Goal: Information Seeking & Learning: Learn about a topic

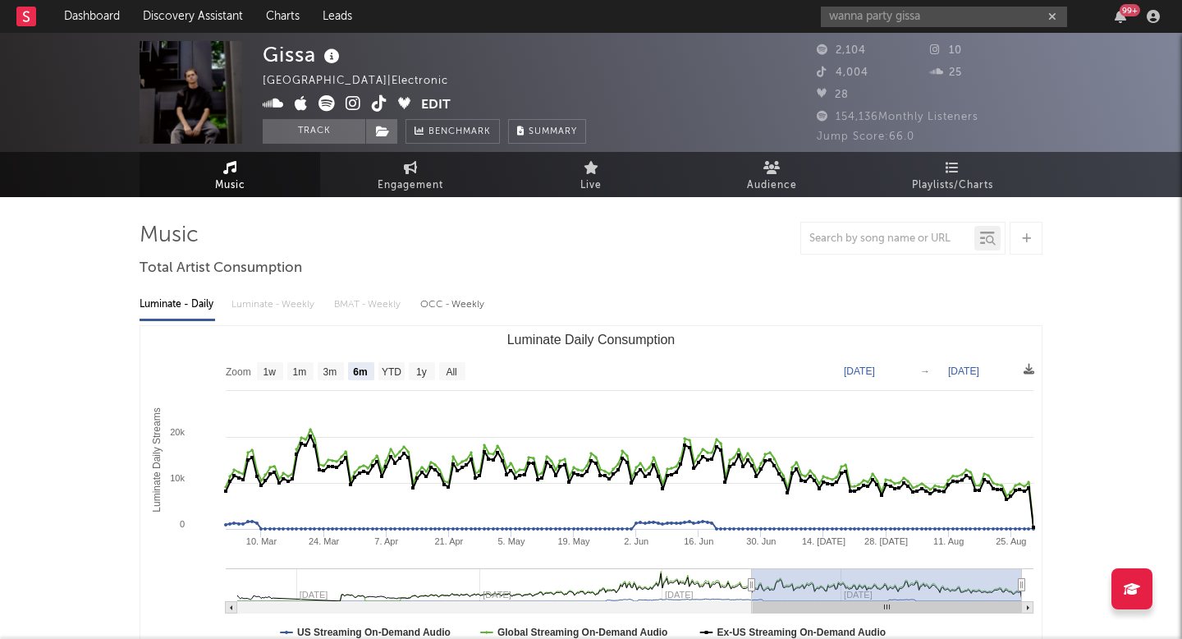
select select "6m"
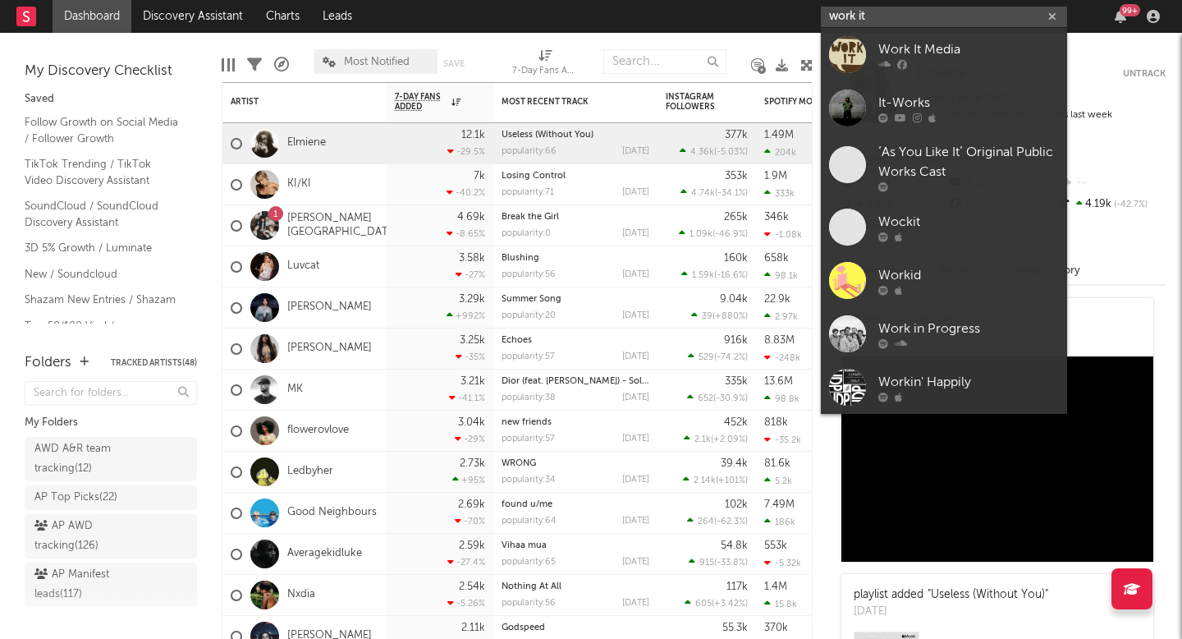
paste input "https://soundcloud.com/mlemusicc/werk-it?in=trending-music-gb/sets/electronic-1"
type input "https://soundcloud.com/mlemusicc/werk-it?in=trending-music-gb/sets/electronic-1"
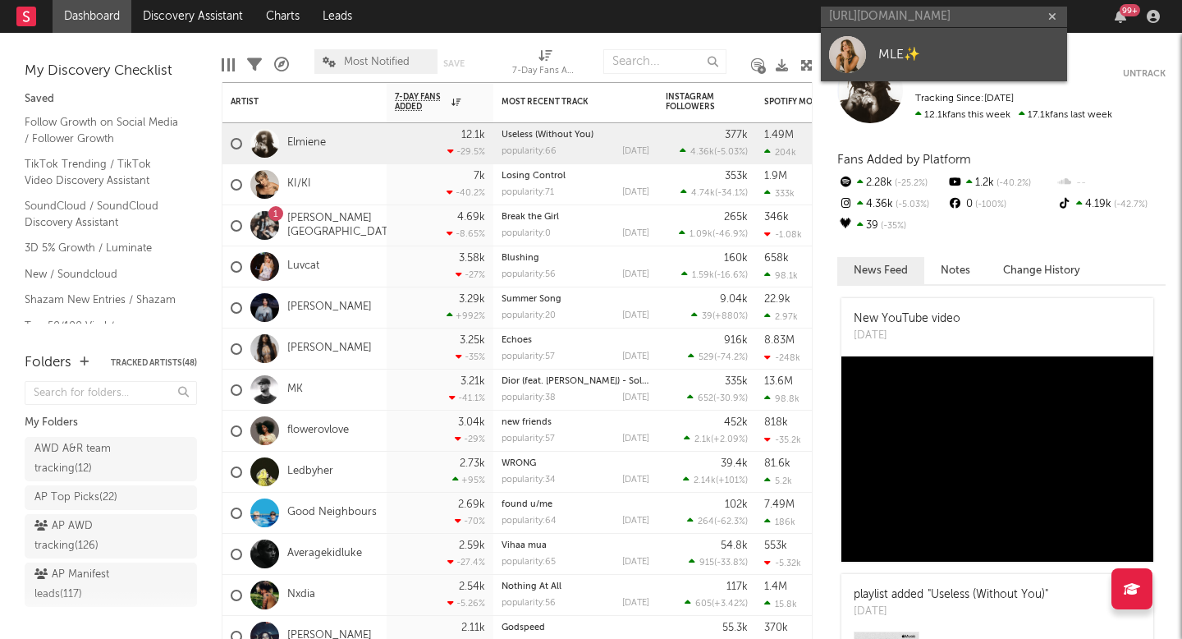
click at [914, 34] on link "MLE✨" at bounding box center [944, 54] width 246 height 53
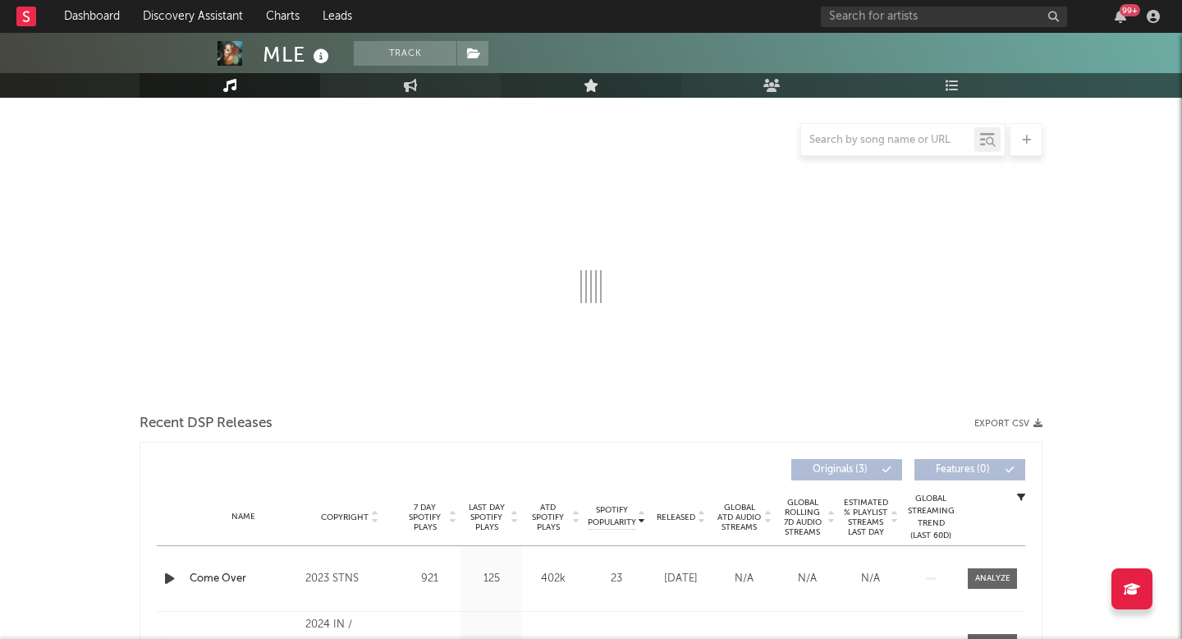
select select "1w"
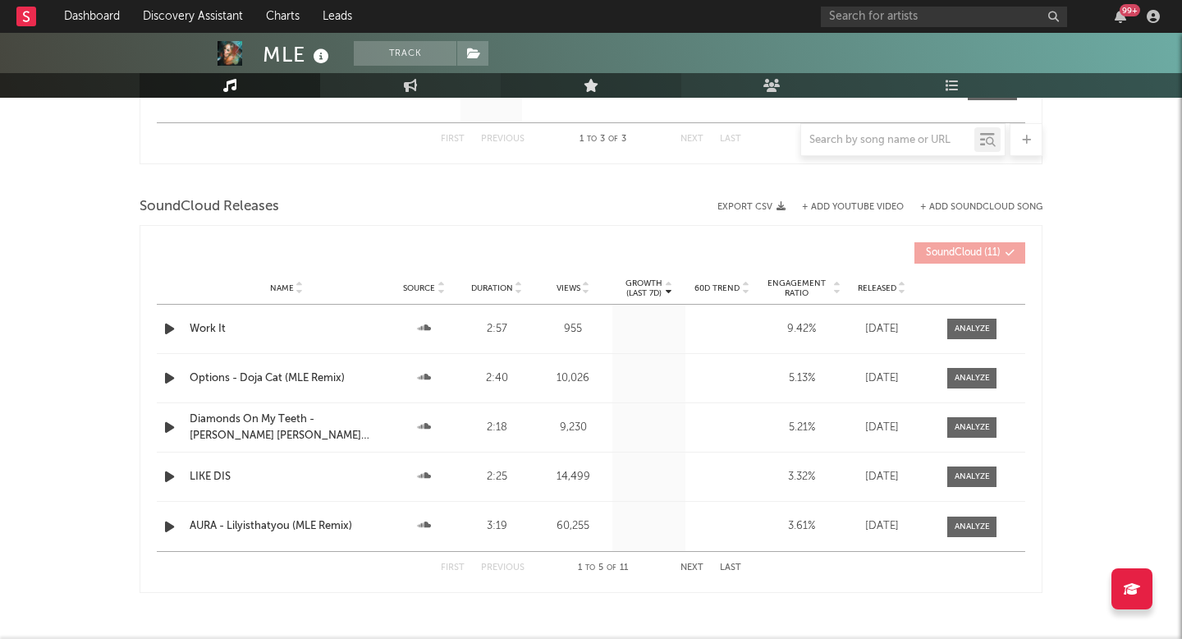
scroll to position [972, 0]
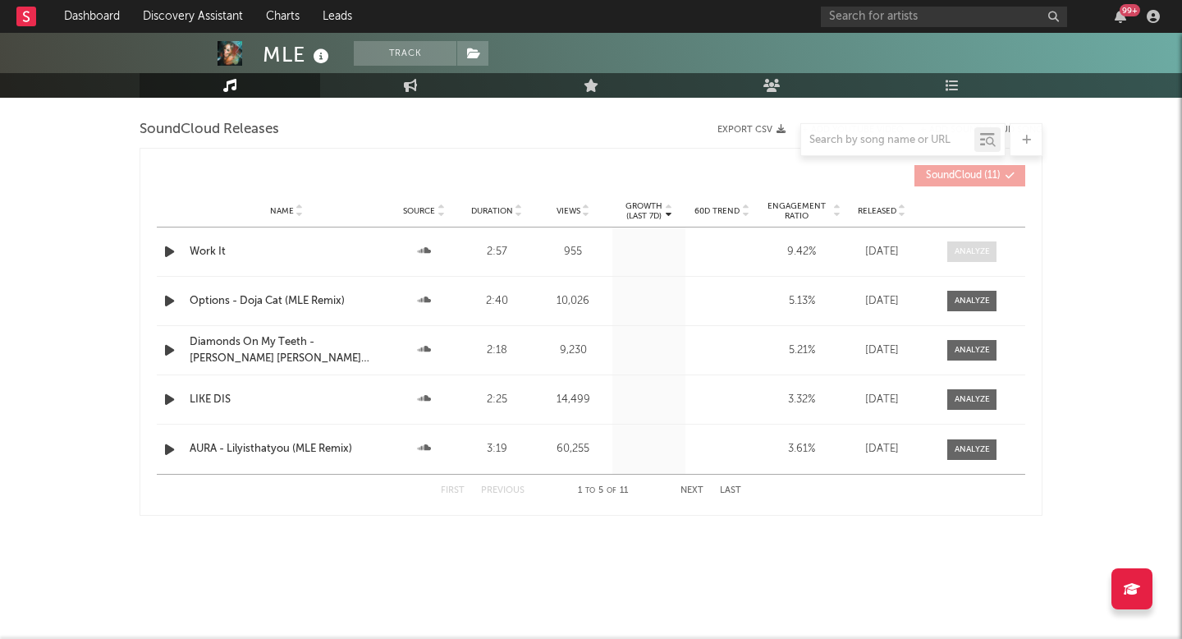
click at [963, 254] on div at bounding box center [972, 251] width 35 height 12
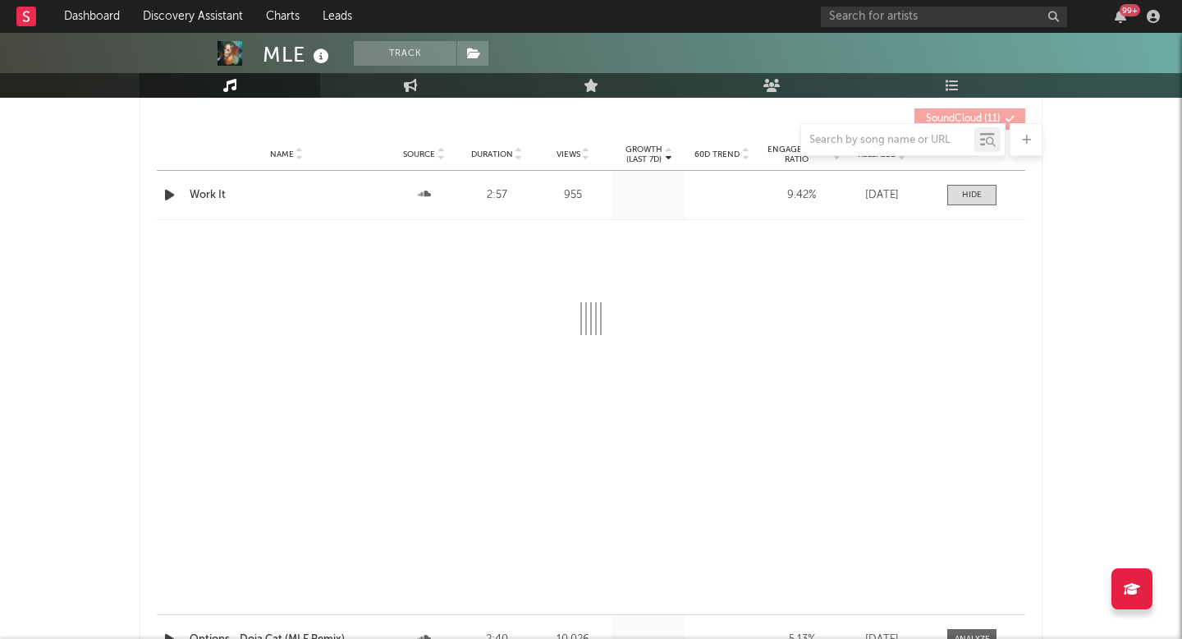
scroll to position [1078, 0]
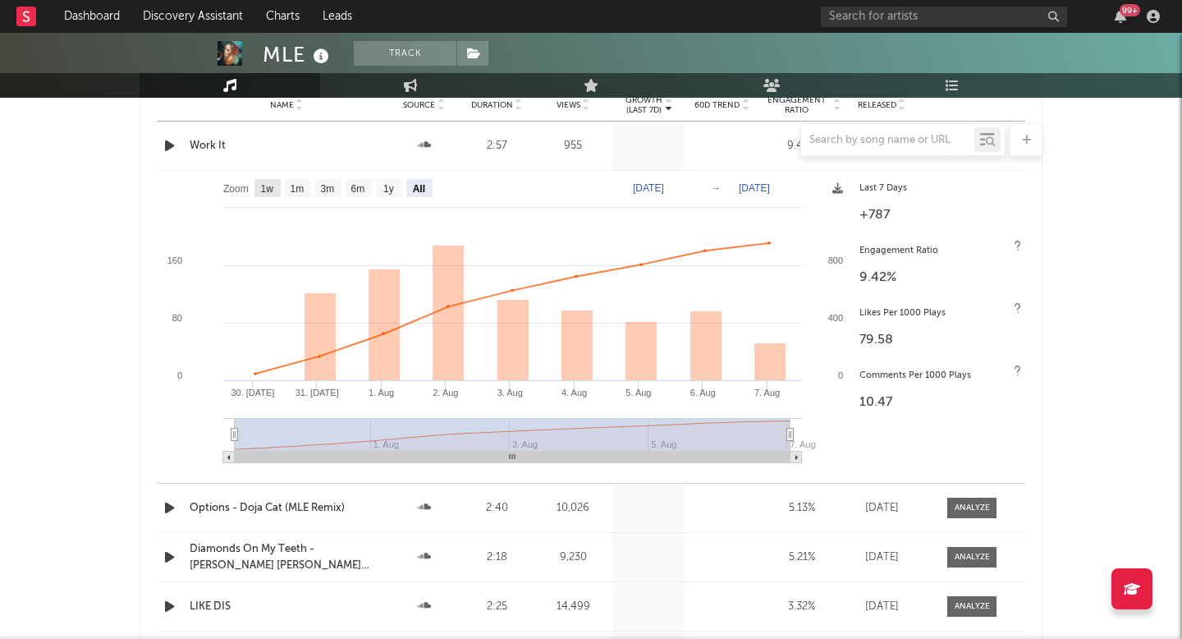
click at [258, 190] on rect at bounding box center [267, 188] width 26 height 18
select select "1w"
type input "2025-08-01"
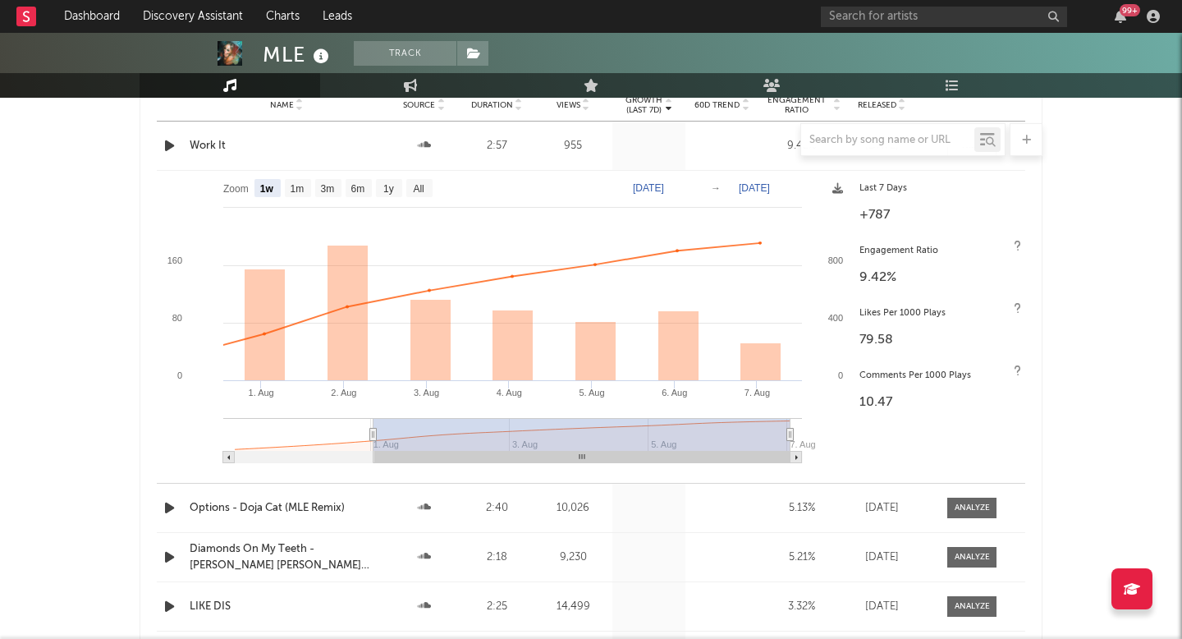
click at [788, 456] on rect at bounding box center [582, 457] width 416 height 11
click at [791, 456] on rect at bounding box center [796, 457] width 11 height 11
click at [766, 183] on text "Aug 7, 2025" at bounding box center [754, 187] width 31 height 11
type input "2025-08-07"
click at [664, 184] on text "Aug 1, 2025" at bounding box center [648, 187] width 31 height 11
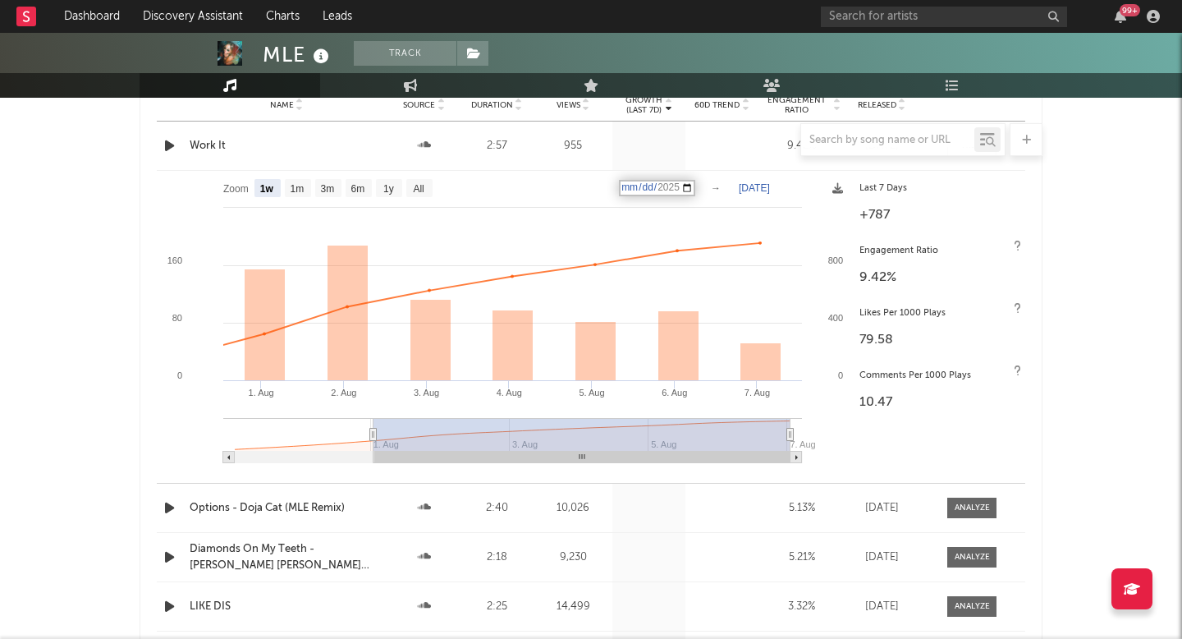
click at [683, 186] on input "2025-08-01" at bounding box center [657, 188] width 76 height 16
type input "2025-08-31"
type input "2025-08-01"
click at [741, 198] on rect at bounding box center [504, 323] width 694 height 304
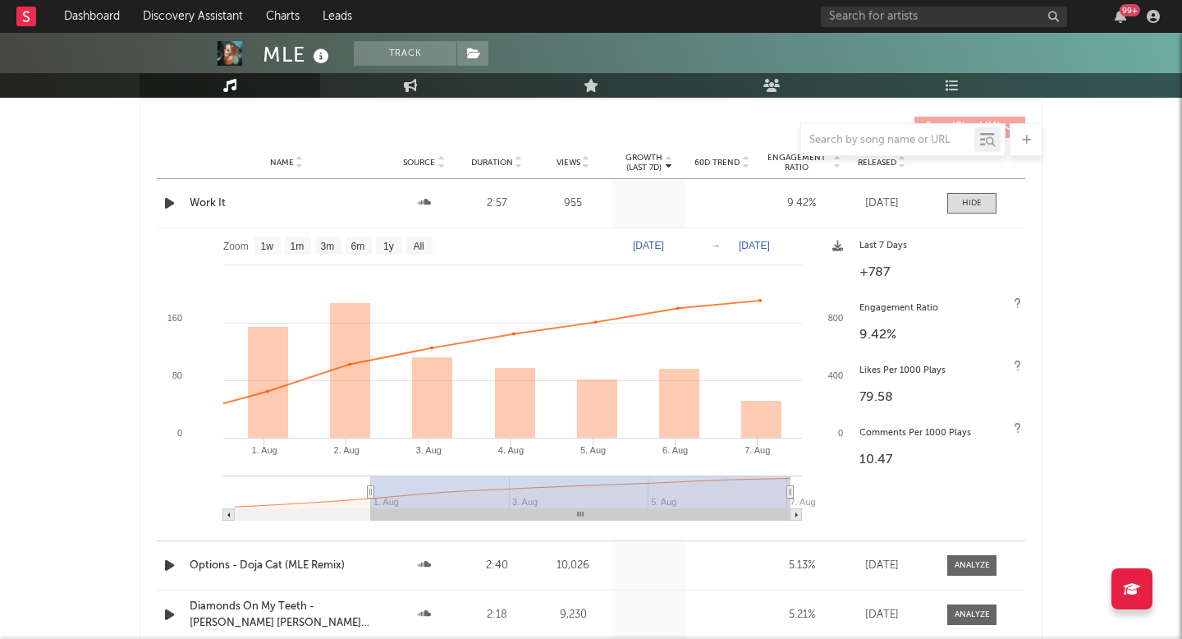
scroll to position [1025, 0]
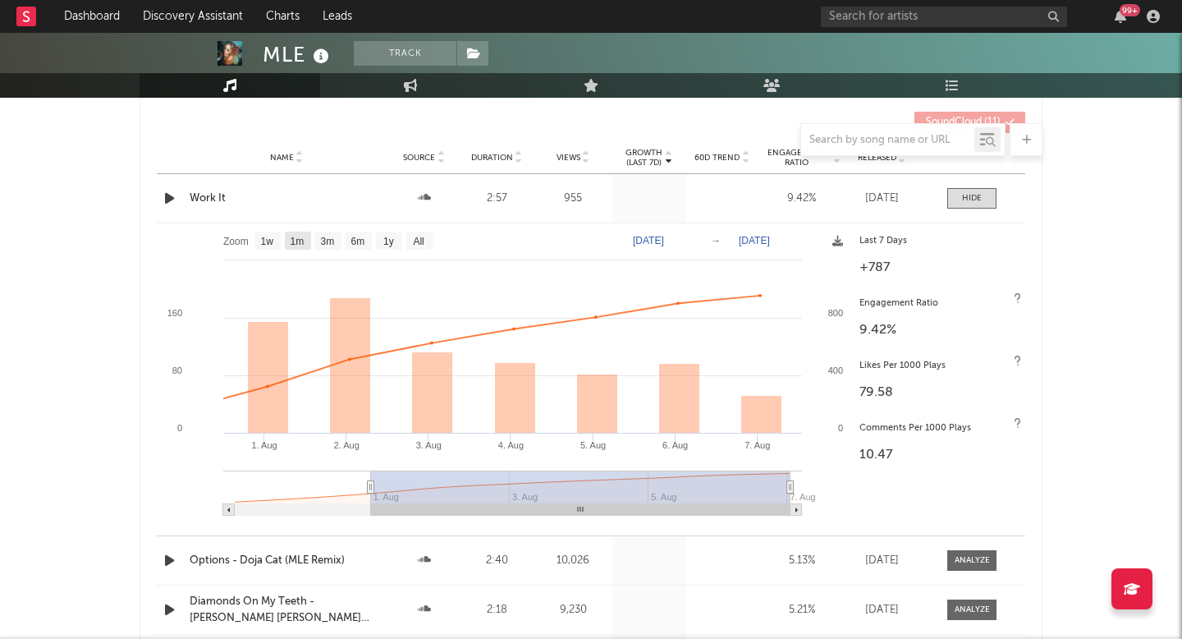
click at [304, 239] on text "1m" at bounding box center [298, 241] width 14 height 11
select select "1m"
type input "2025-07-30"
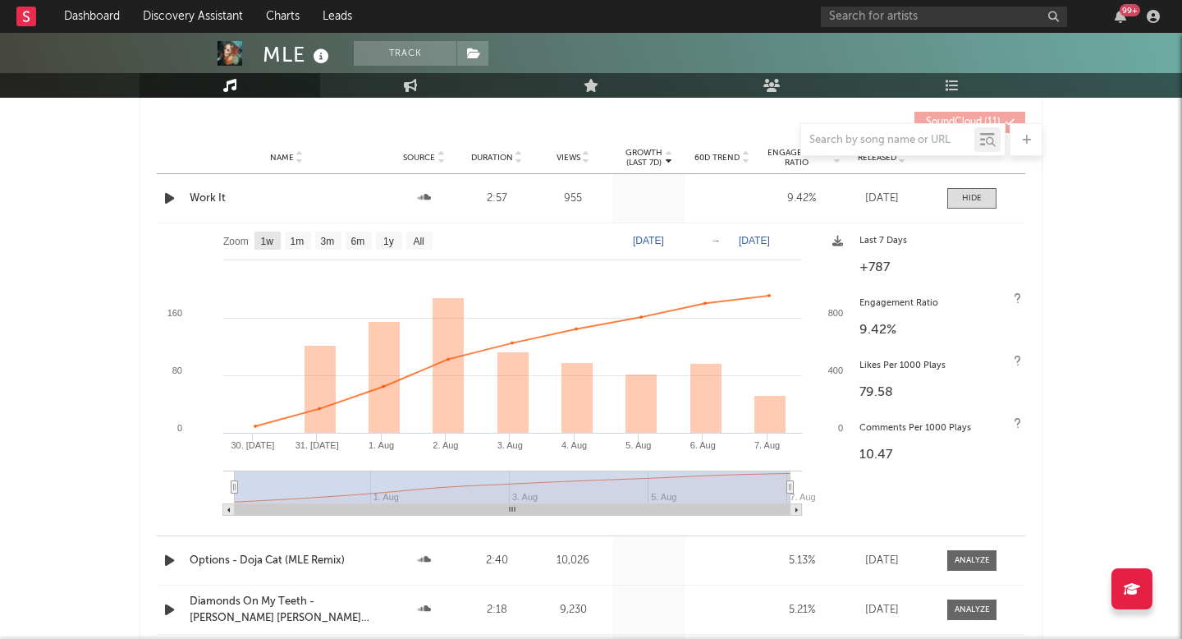
click at [264, 240] on text "1w" at bounding box center [267, 241] width 13 height 11
select select "1w"
type input "2025-08-01"
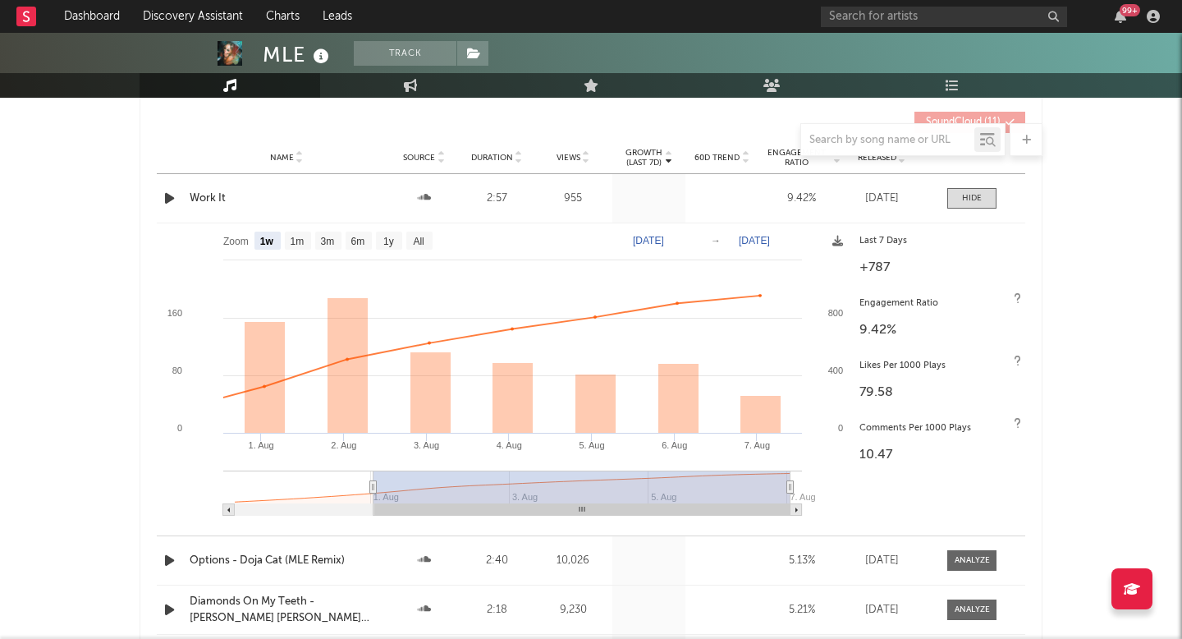
click at [794, 506] on rect at bounding box center [796, 509] width 11 height 11
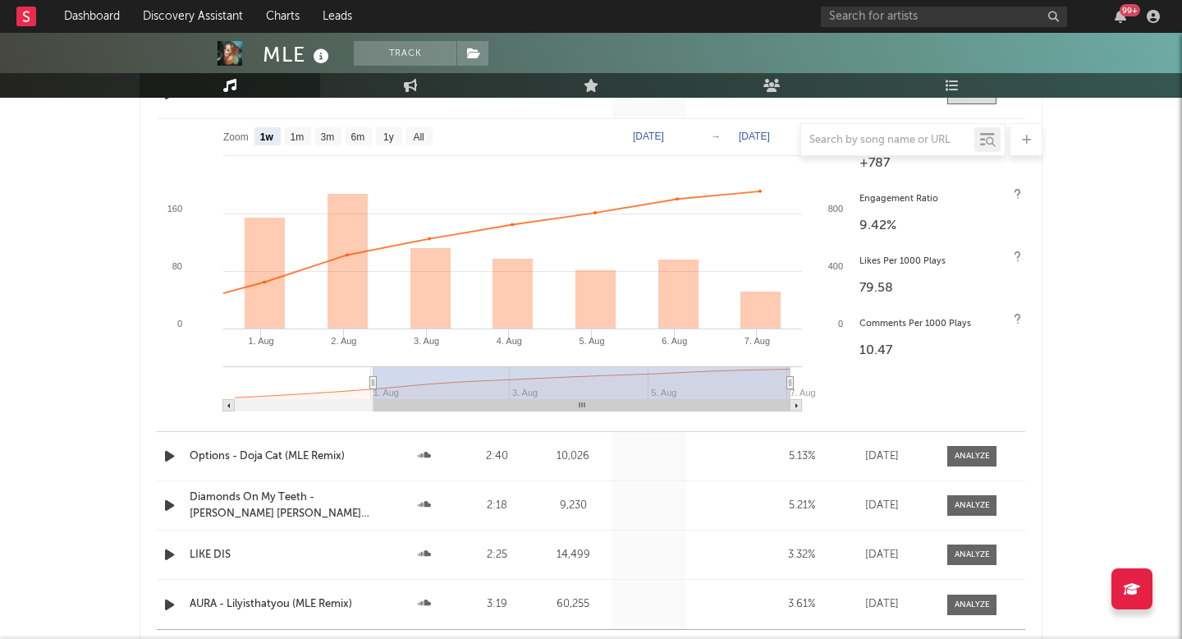
scroll to position [1130, 0]
select select "1w"
drag, startPoint x: 790, startPoint y: 384, endPoint x: 814, endPoint y: 383, distance: 24.6
click at [814, 383] on icon "Created with Highcharts 10.3.3 1. Aug 2. Aug 3. Aug 4. Aug 5. Aug 6. Aug 7. Aug…" at bounding box center [504, 270] width 694 height 304
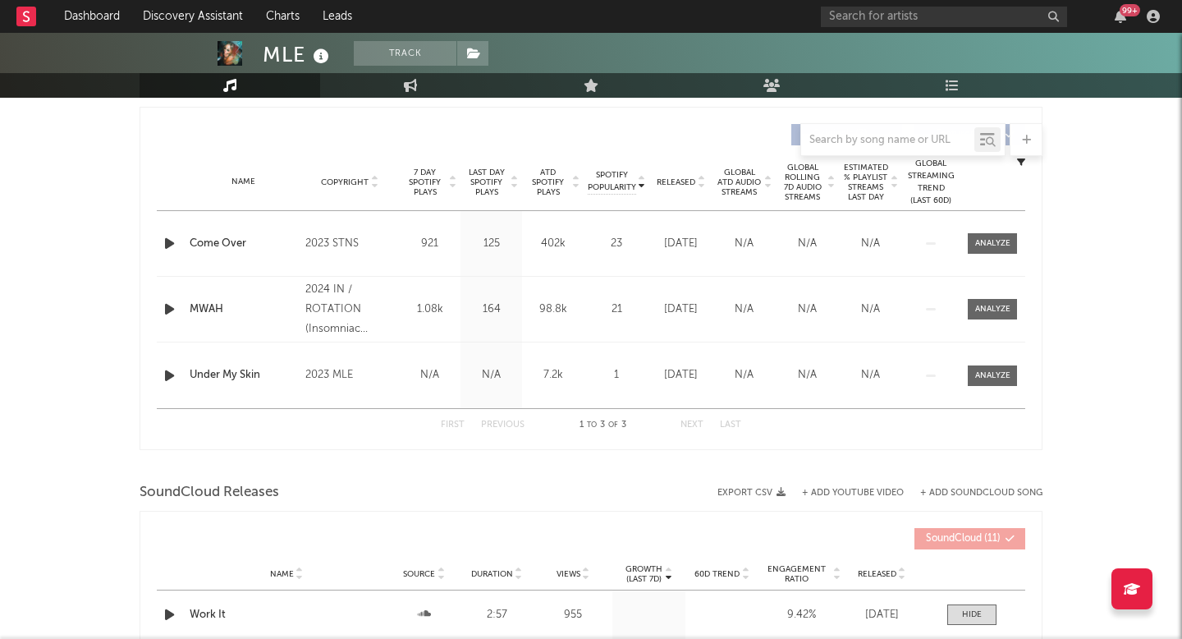
scroll to position [690, 0]
